Goal: Task Accomplishment & Management: Use online tool/utility

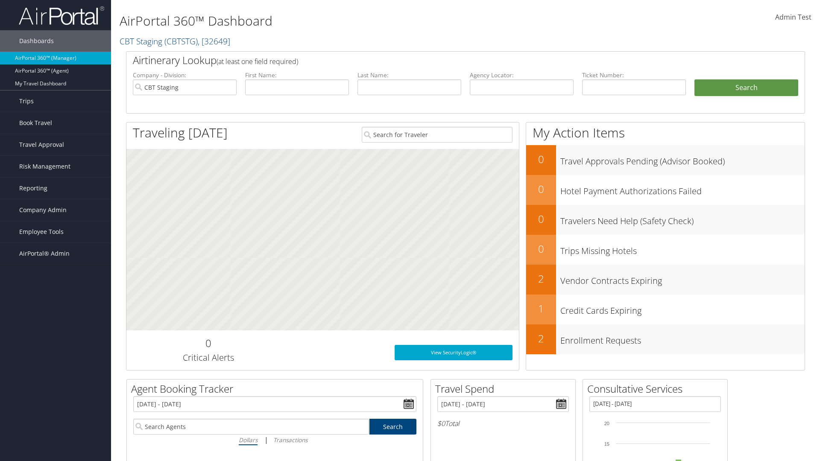
click at [793, 17] on span "Admin Test" at bounding box center [793, 16] width 36 height 9
click at [755, 77] on link "Log Consulting Time" at bounding box center [754, 77] width 95 height 15
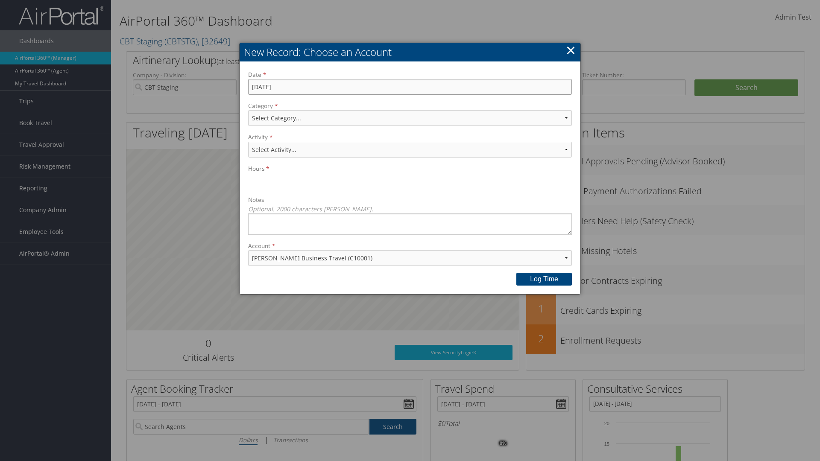
type input "[DATE]"
click at [410, 118] on select "Select Category... Account Support Consultative Services" at bounding box center [410, 118] width 324 height 16
select select "2"
click at [410, 150] on select "Select Activity... 20 points | Client Communications (Industry updates, Newslet…" at bounding box center [410, 150] width 324 height 16
select select "240-1"
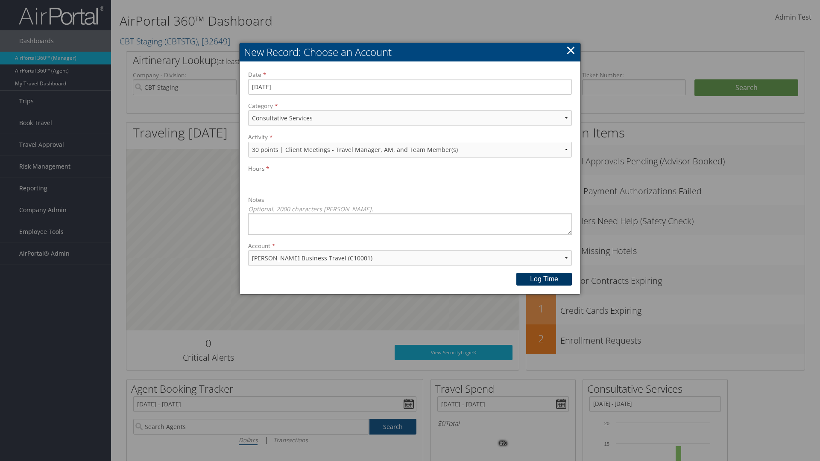
click at [544, 279] on button "Log time" at bounding box center [544, 279] width 56 height 13
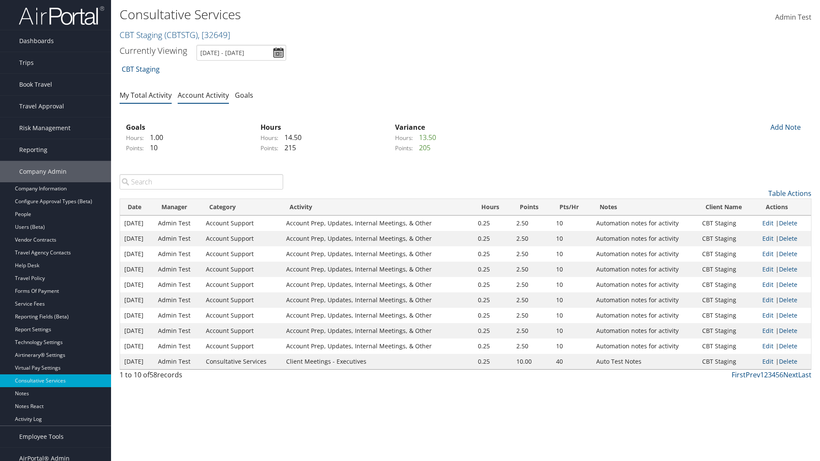
click at [146, 95] on link "My Total Activity" at bounding box center [146, 95] width 52 height 9
